Goal: Task Accomplishment & Management: Manage account settings

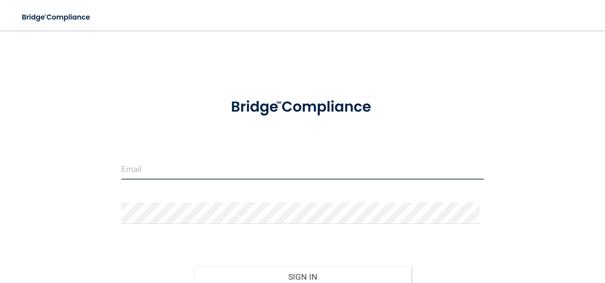
click at [172, 161] on input "email" at bounding box center [302, 168] width 363 height 21
type input "[EMAIL_ADDRESS][DOMAIN_NAME]"
drag, startPoint x: 266, startPoint y: 169, endPoint x: 14, endPoint y: 163, distance: 251.4
click at [14, 163] on main "[EMAIL_ADDRESS][DOMAIN_NAME] Invalid email/password. You don't have permission …" at bounding box center [302, 156] width 605 height 252
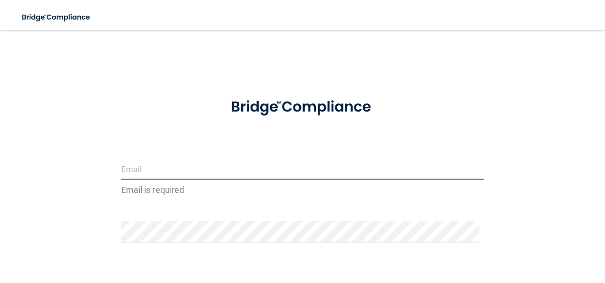
click at [128, 168] on input "email" at bounding box center [302, 168] width 363 height 21
type input "A"
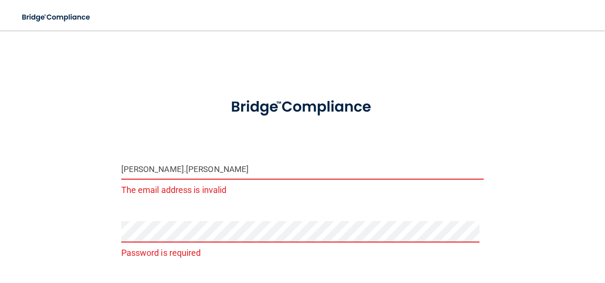
type input "[PERSON_NAME][EMAIL_ADDRESS][PERSON_NAME][DOMAIN_NAME]"
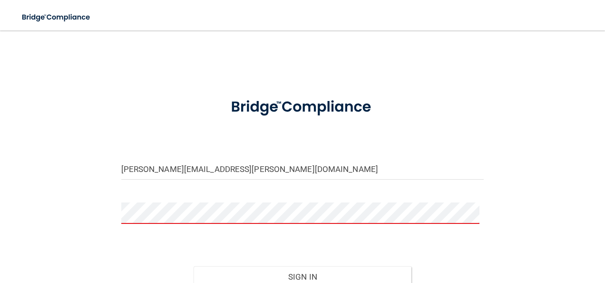
click at [194, 266] on button "Sign In" at bounding box center [303, 276] width 218 height 21
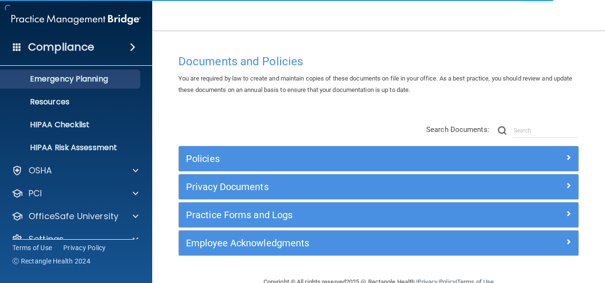
scroll to position [112, 0]
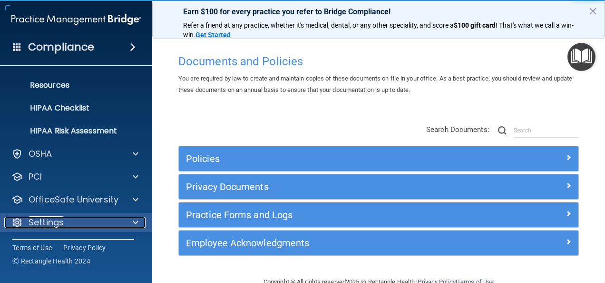
click at [83, 224] on div "Settings" at bounding box center [63, 222] width 118 height 11
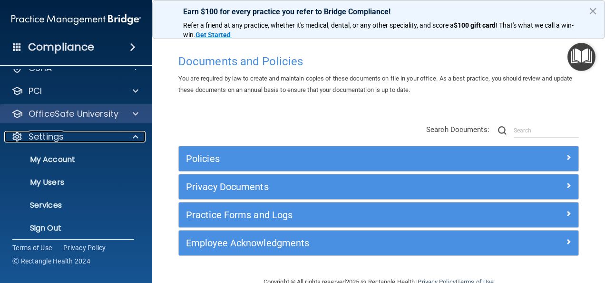
scroll to position [203, 0]
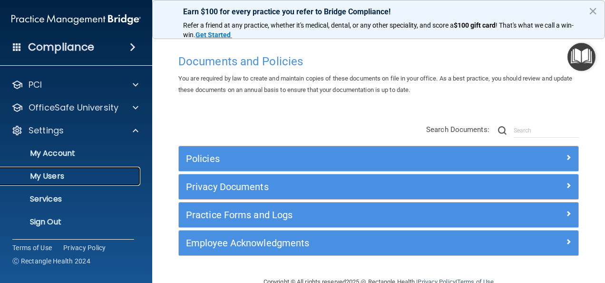
click at [58, 179] on p "My Users" at bounding box center [71, 176] width 130 height 10
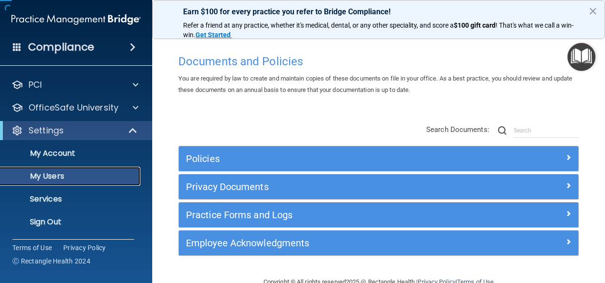
scroll to position [43, 0]
select select "20"
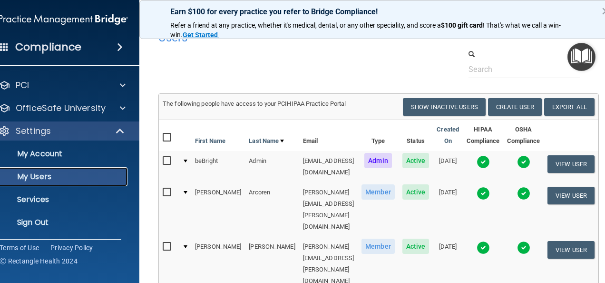
scroll to position [0, 0]
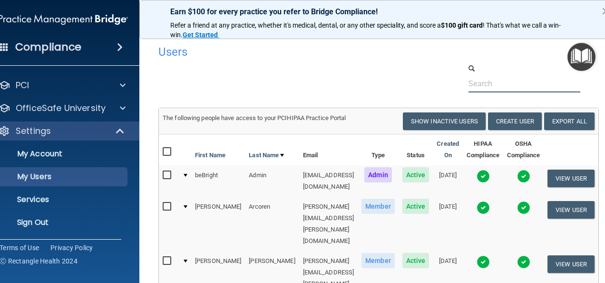
click at [503, 86] on input "text" at bounding box center [525, 84] width 112 height 18
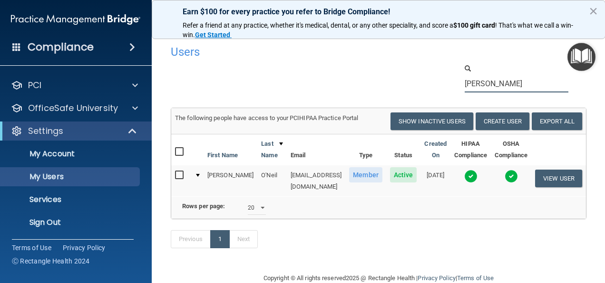
type input "veronica"
click at [175, 174] on input "checkbox" at bounding box center [180, 175] width 11 height 8
checkbox input "true"
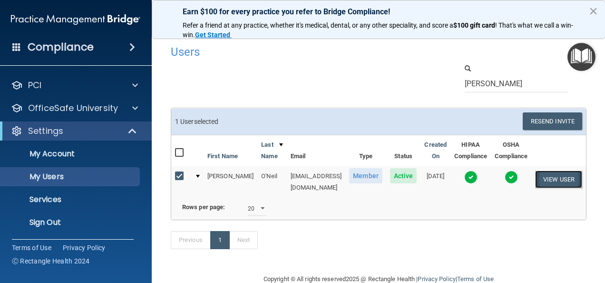
click at [571, 179] on button "View User" at bounding box center [559, 179] width 47 height 18
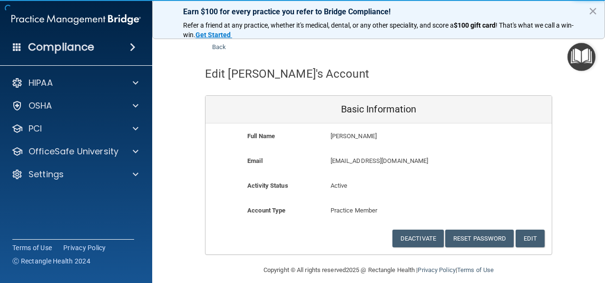
scroll to position [26, 0]
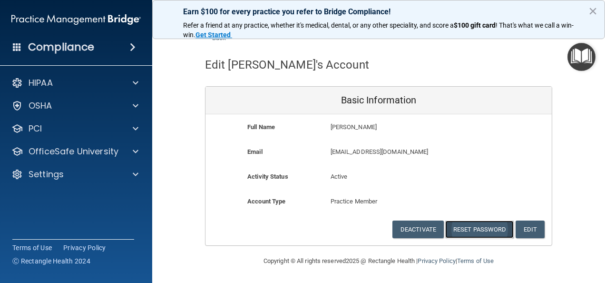
click at [485, 228] on button "Reset Password" at bounding box center [480, 229] width 69 height 18
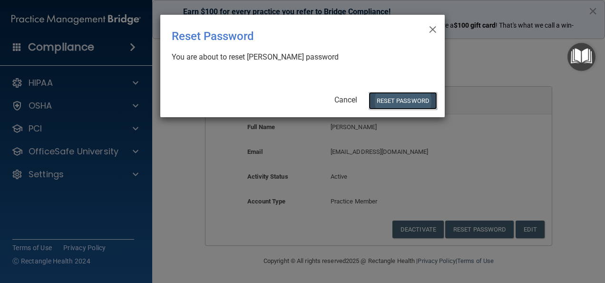
click at [405, 102] on button "Reset Password" at bounding box center [403, 101] width 69 height 18
click at [405, 97] on button "Reset Password" at bounding box center [403, 101] width 69 height 18
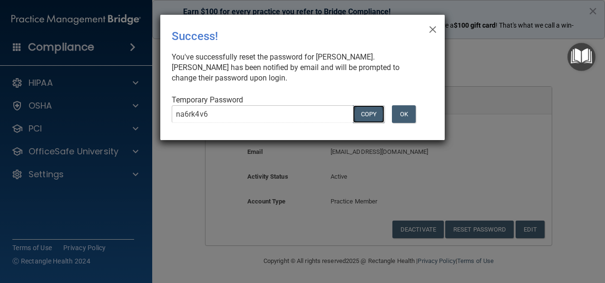
click at [373, 115] on button "COPY" at bounding box center [368, 114] width 31 height 18
click at [435, 24] on span "×" at bounding box center [433, 28] width 9 height 19
click at [437, 32] on span "×" at bounding box center [433, 28] width 9 height 19
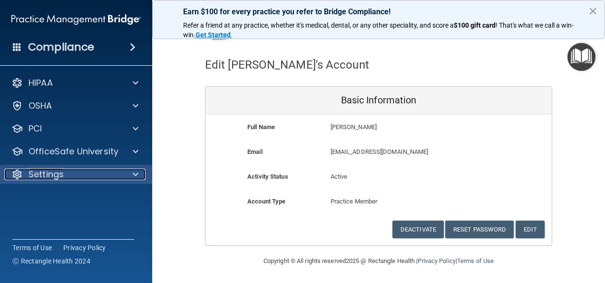
click at [69, 172] on div "Settings" at bounding box center [63, 174] width 118 height 11
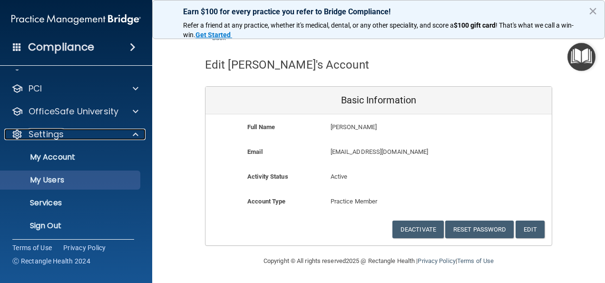
scroll to position [44, 0]
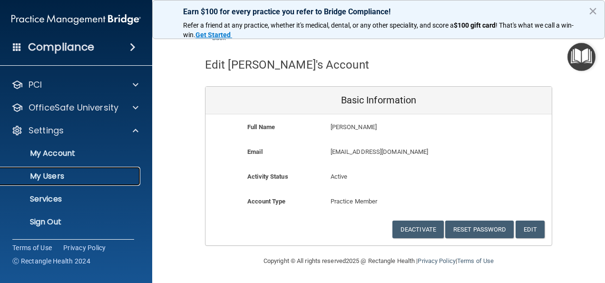
click at [45, 173] on p "My Users" at bounding box center [71, 176] width 130 height 10
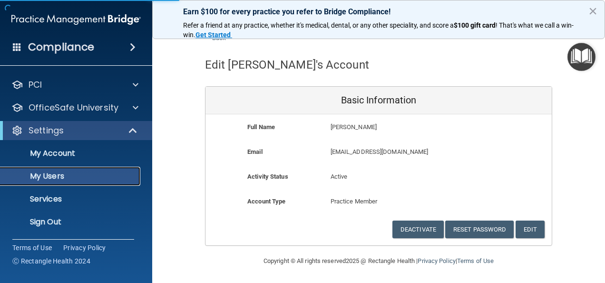
select select "20"
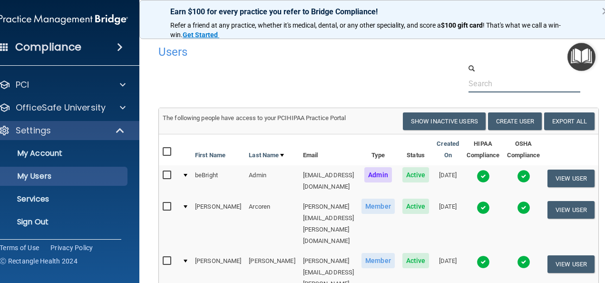
click at [484, 84] on input "text" at bounding box center [525, 84] width 112 height 18
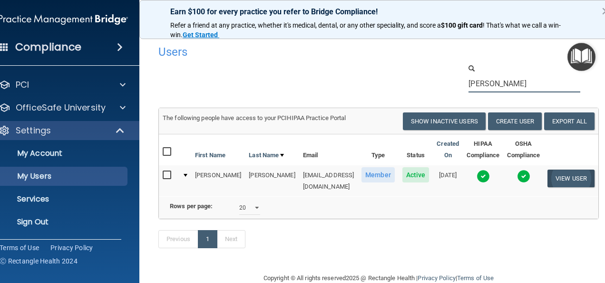
type input "kalista"
click at [553, 174] on button "View User" at bounding box center [571, 178] width 47 height 18
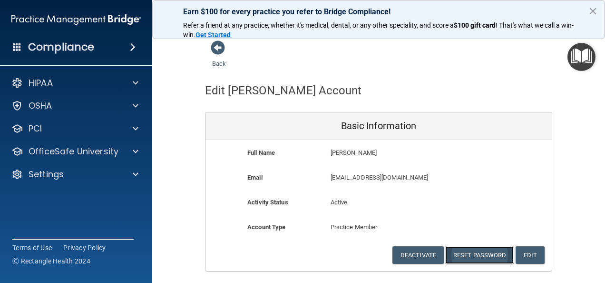
click at [462, 250] on button "Reset Password" at bounding box center [480, 255] width 69 height 18
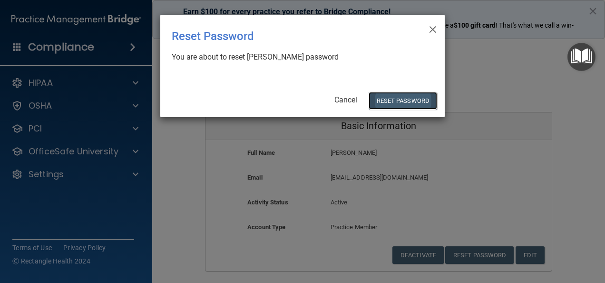
click at [376, 97] on button "Reset Password" at bounding box center [403, 101] width 69 height 18
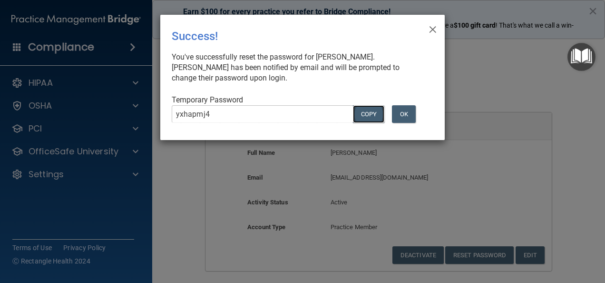
click at [359, 111] on button "COPY" at bounding box center [368, 114] width 31 height 18
click at [401, 114] on button "OK" at bounding box center [404, 114] width 24 height 18
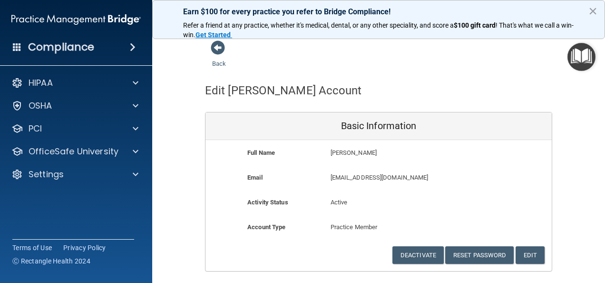
click at [55, 48] on h4 "Compliance" at bounding box center [61, 46] width 66 height 13
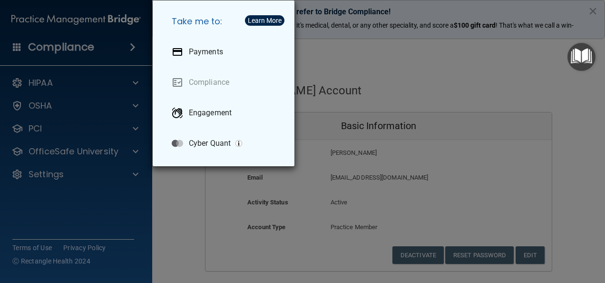
click at [411, 87] on div "Take me to: Payments Compliance Engagement Cyber Quant" at bounding box center [302, 141] width 605 height 283
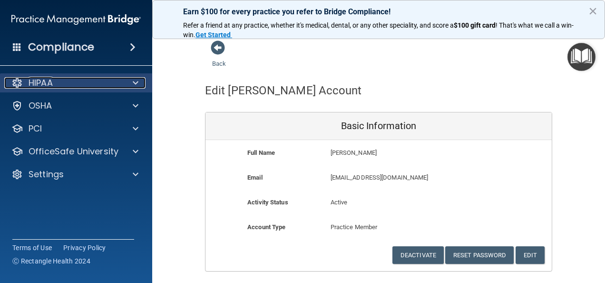
click at [79, 82] on div "HIPAA" at bounding box center [63, 82] width 118 height 11
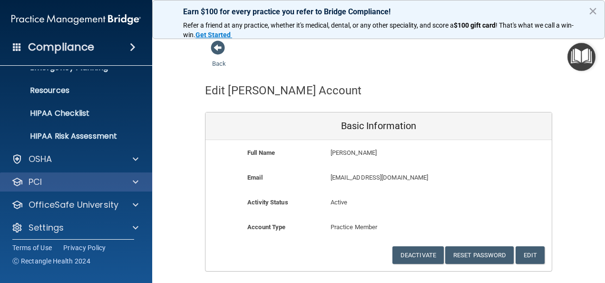
scroll to position [112, 0]
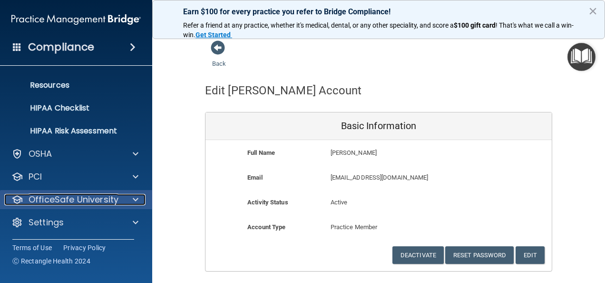
click at [72, 197] on p "OfficeSafe University" at bounding box center [74, 199] width 90 height 11
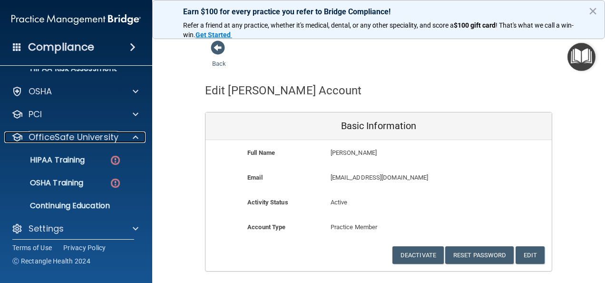
scroll to position [180, 0]
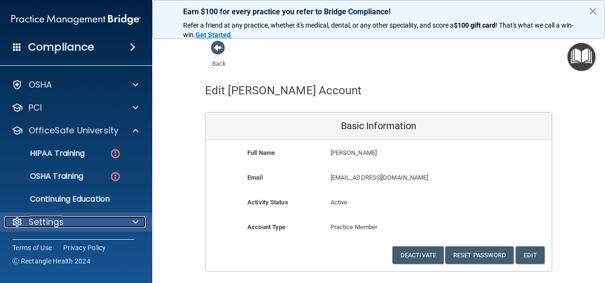
click at [55, 225] on p "Settings" at bounding box center [46, 221] width 35 height 11
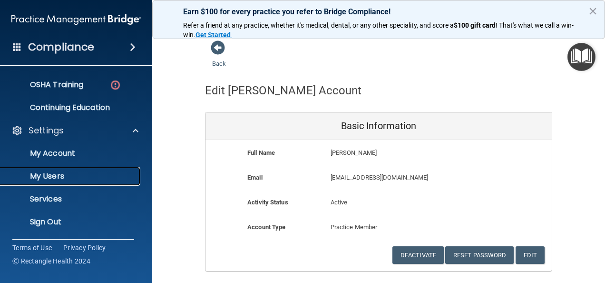
click at [51, 179] on p "My Users" at bounding box center [71, 176] width 130 height 10
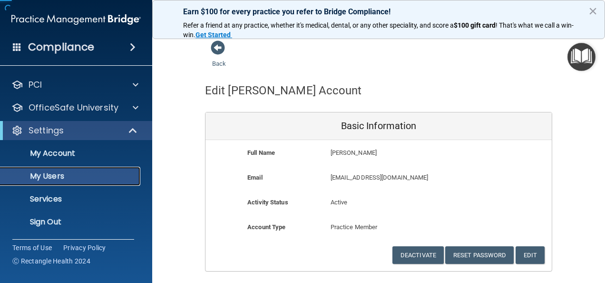
scroll to position [44, 0]
select select "20"
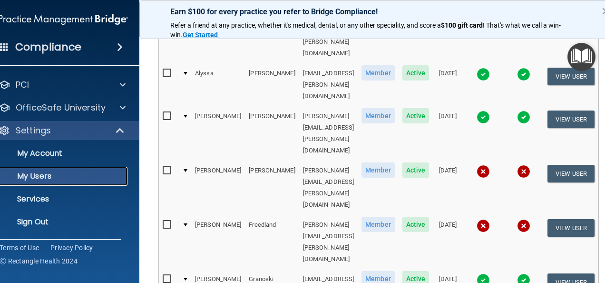
scroll to position [520, 0]
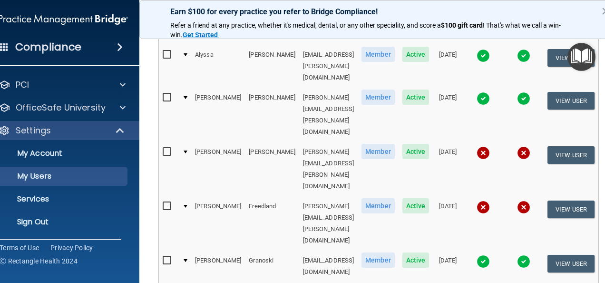
select select "20"
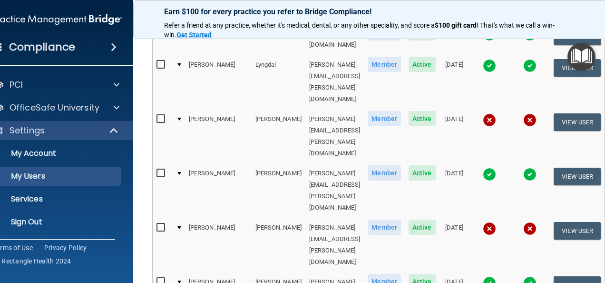
scroll to position [520, 0]
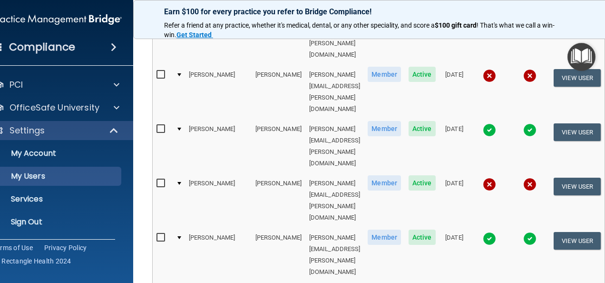
select select "20"
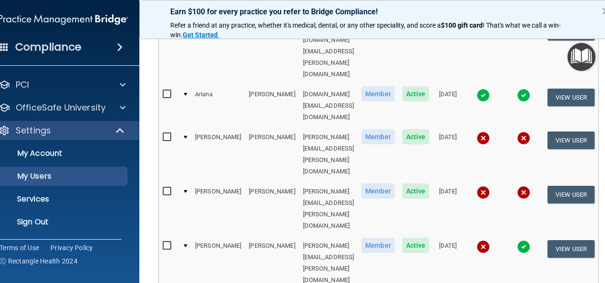
scroll to position [526, 0]
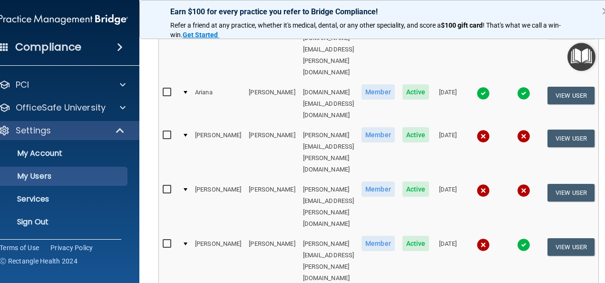
select select "20"
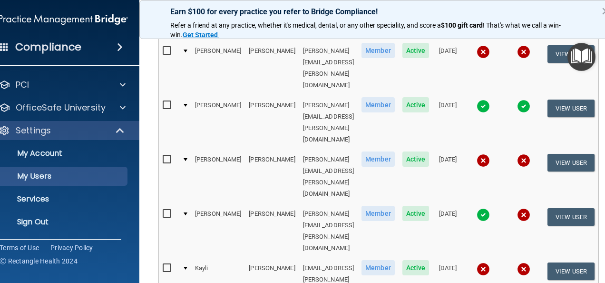
scroll to position [188, 0]
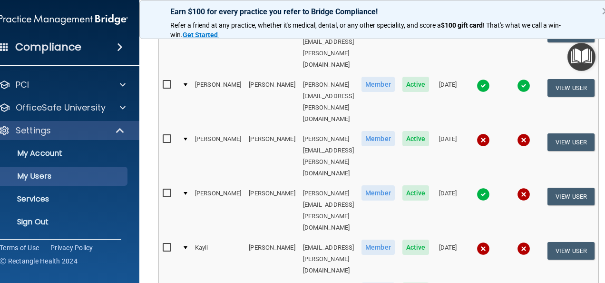
select select "20"
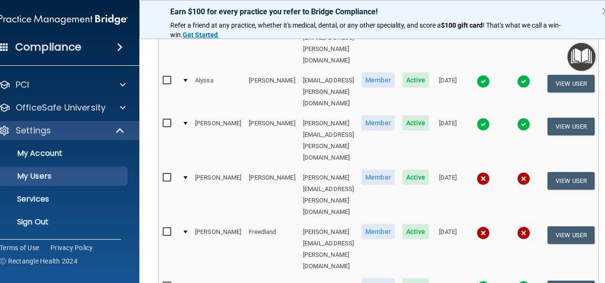
scroll to position [520, 0]
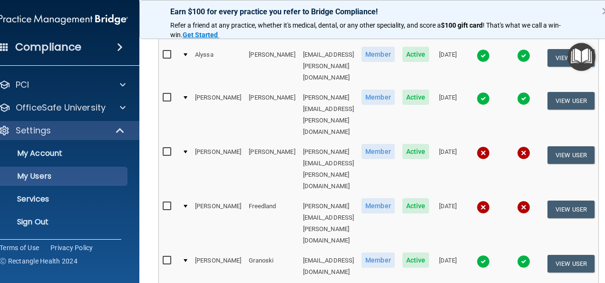
select select "20"
